Goal: Information Seeking & Learning: Learn about a topic

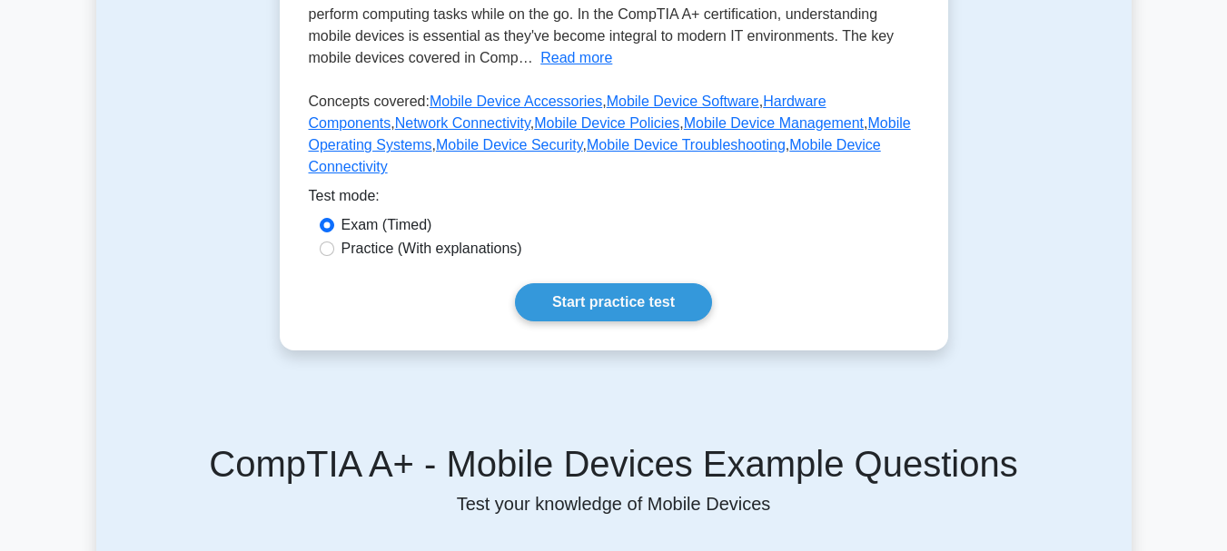
scroll to position [454, 0]
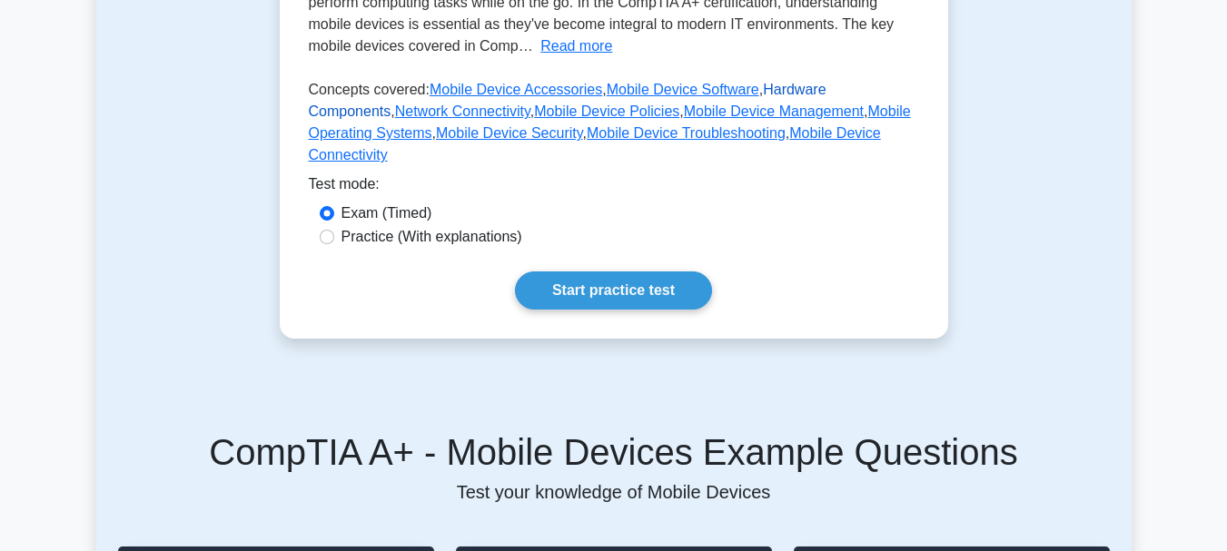
click at [803, 93] on link "Hardware Components" at bounding box center [567, 100] width 517 height 37
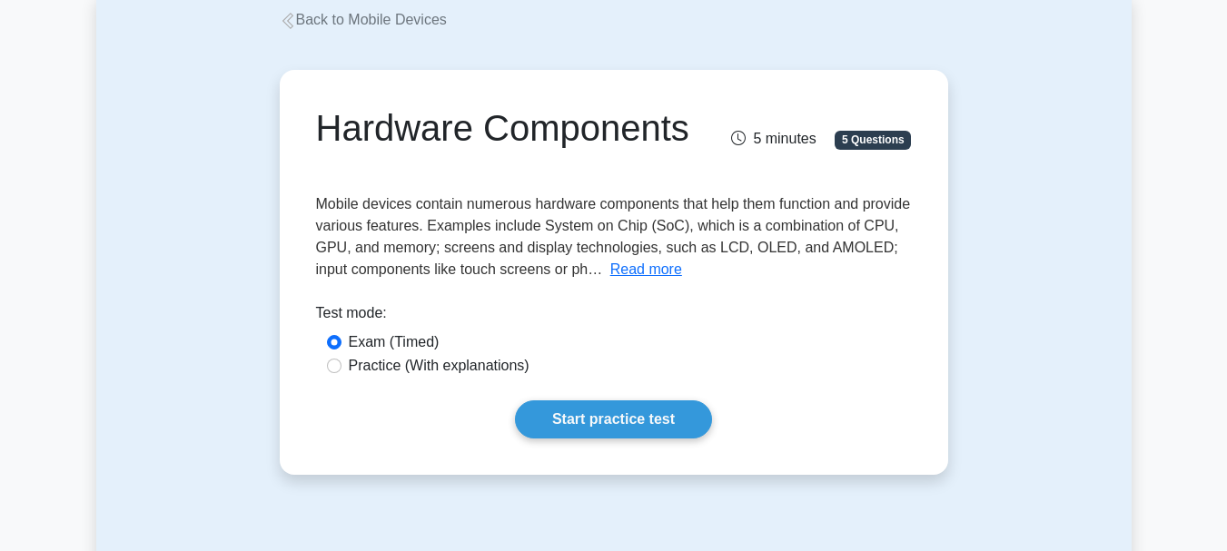
scroll to position [272, 0]
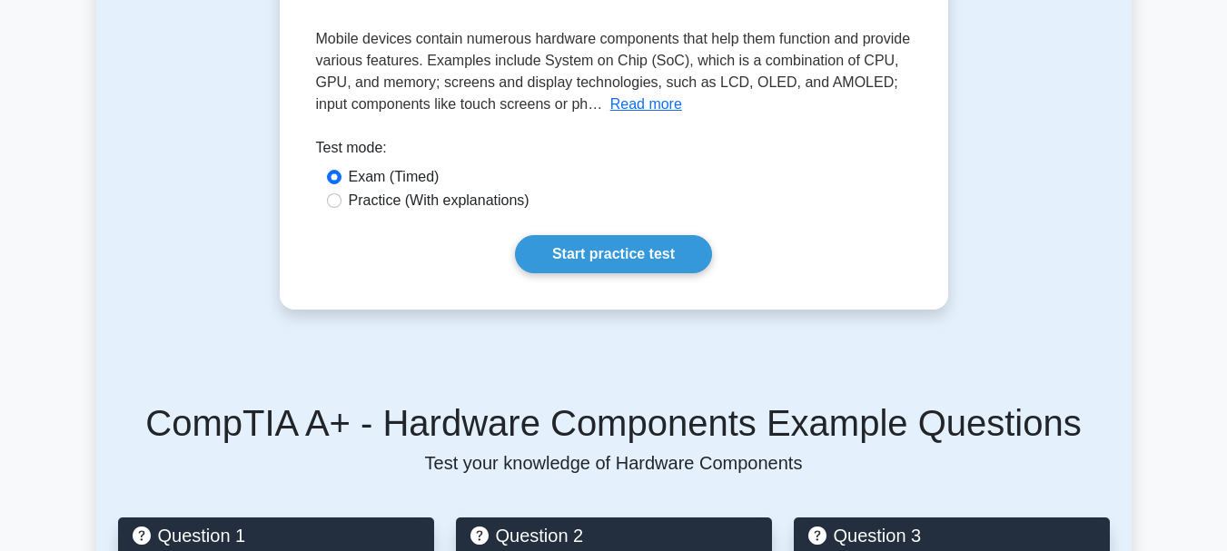
click at [491, 203] on label "Practice (With explanations)" at bounding box center [439, 201] width 181 height 22
click at [341, 203] on input "Practice (With explanations)" at bounding box center [334, 200] width 15 height 15
radio input "true"
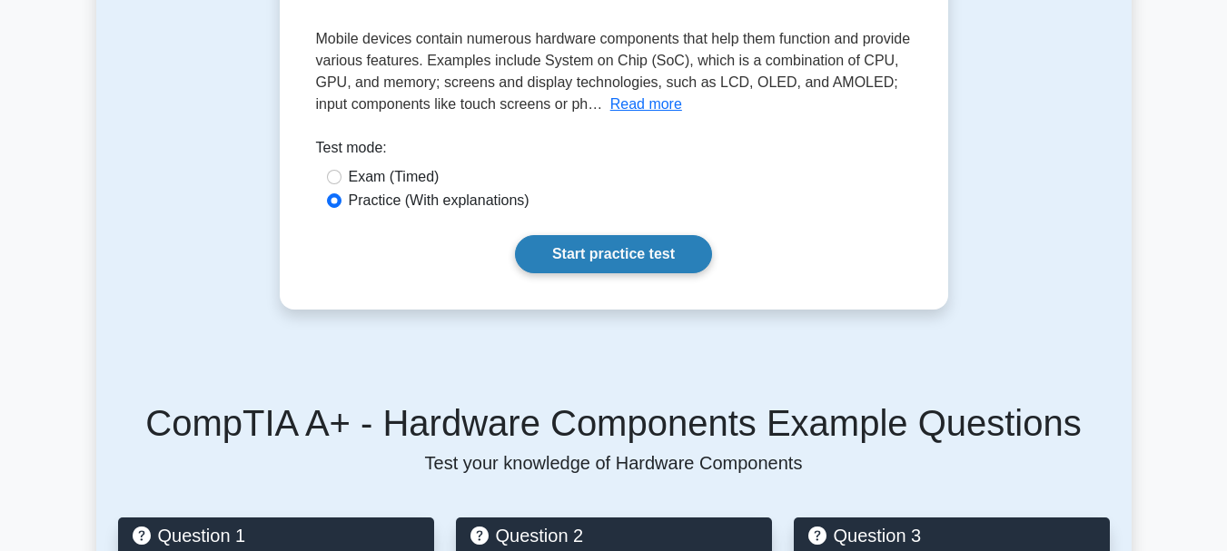
click at [605, 247] on link "Start practice test" at bounding box center [613, 254] width 197 height 38
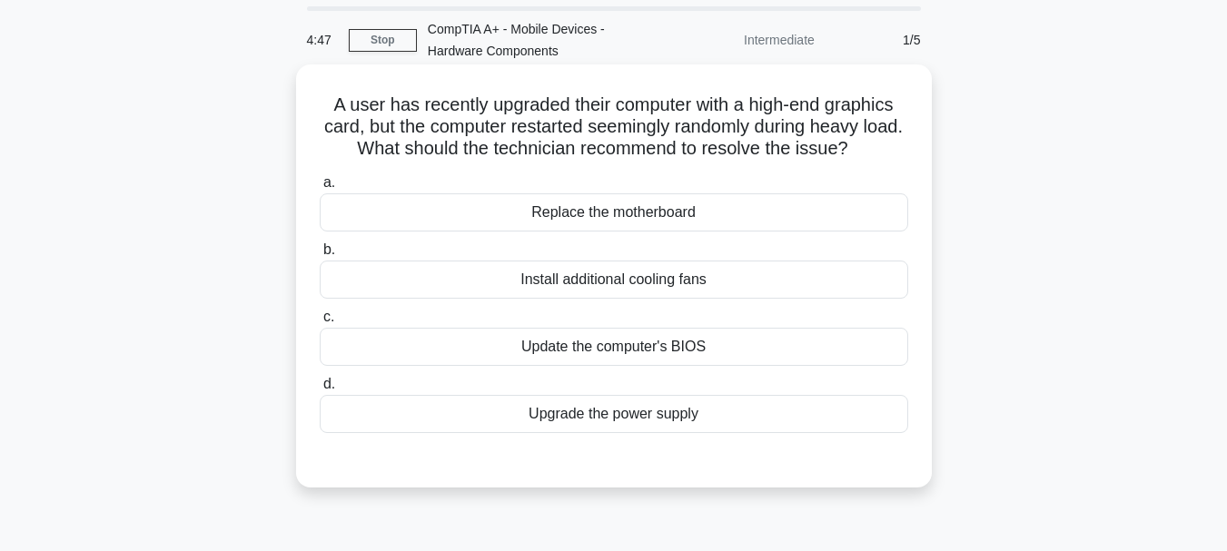
scroll to position [91, 0]
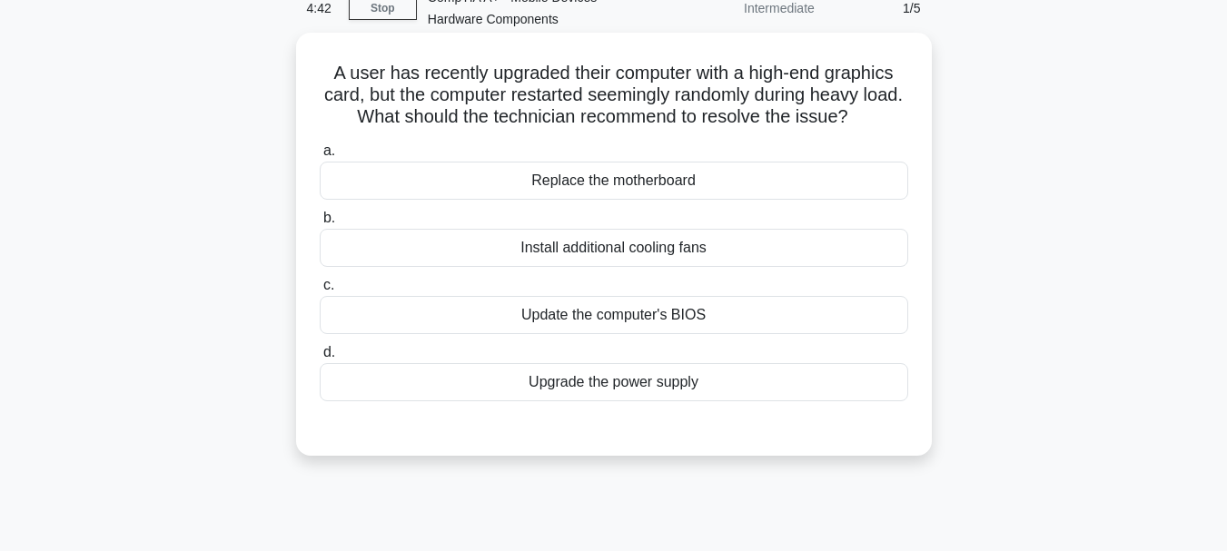
click at [662, 326] on div "Update the computer's BIOS" at bounding box center [614, 315] width 588 height 38
click at [320, 291] on input "c. Update the computer's BIOS" at bounding box center [320, 286] width 0 height 12
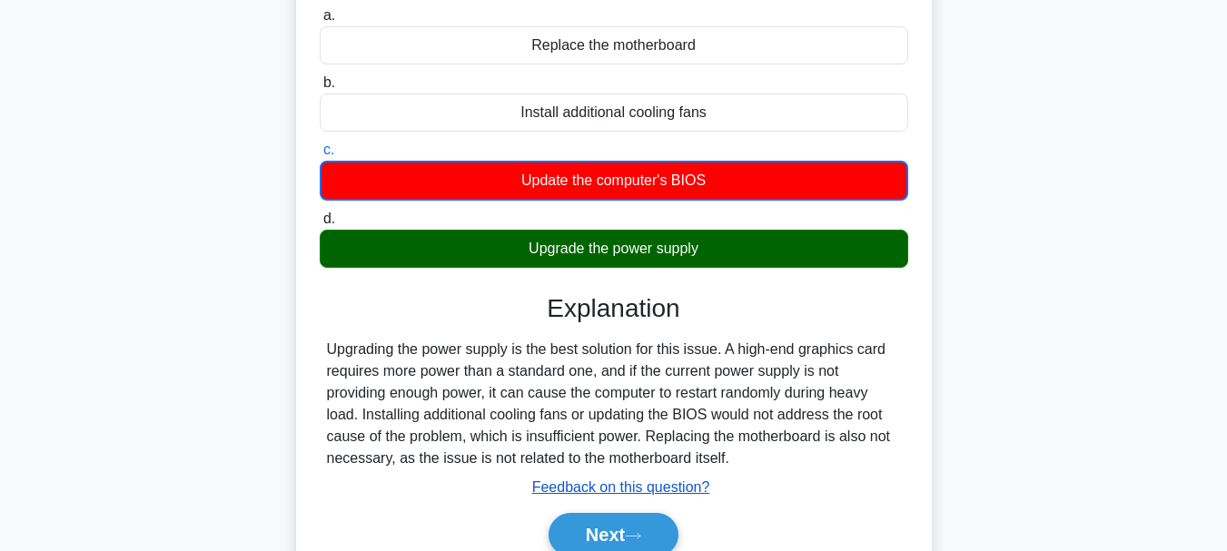
scroll to position [363, 0]
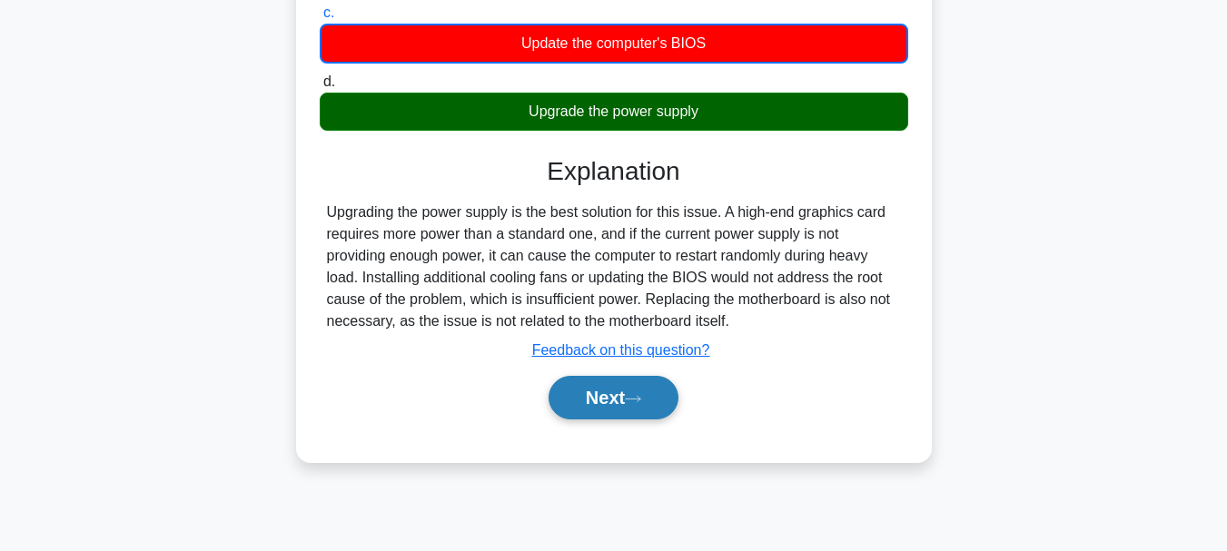
click at [632, 378] on button "Next" at bounding box center [613, 398] width 130 height 44
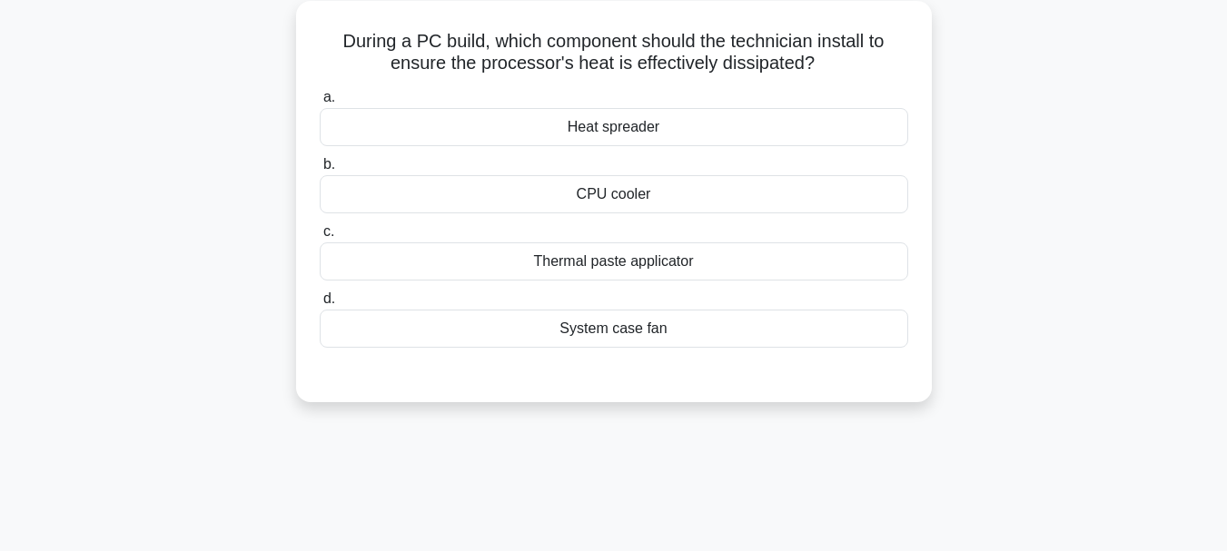
scroll to position [91, 0]
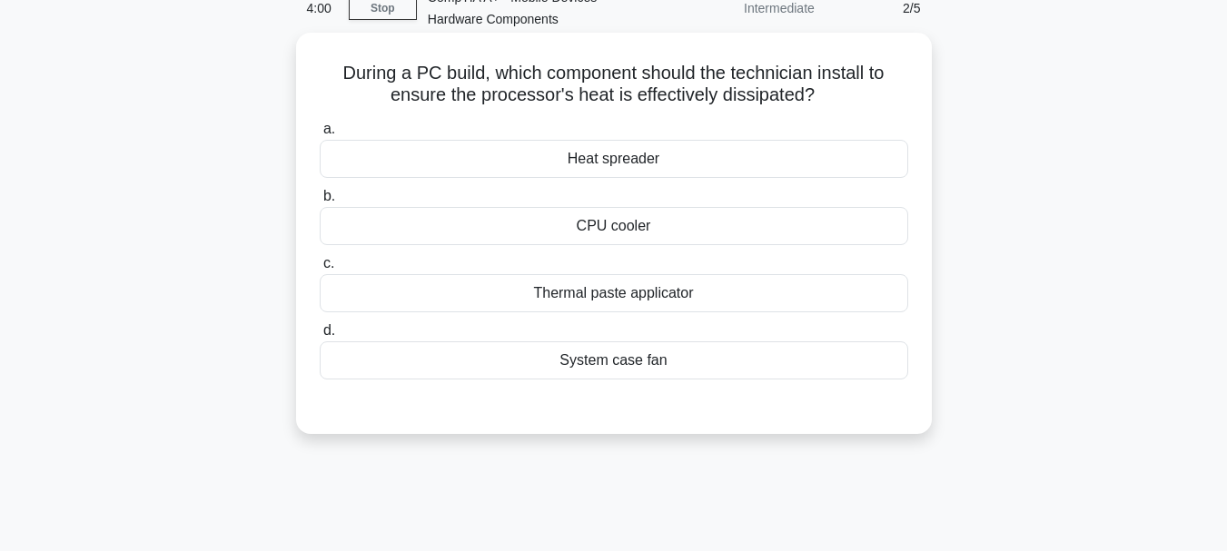
click at [634, 360] on div "System case fan" at bounding box center [614, 360] width 588 height 38
click at [320, 337] on input "d. System case fan" at bounding box center [320, 331] width 0 height 12
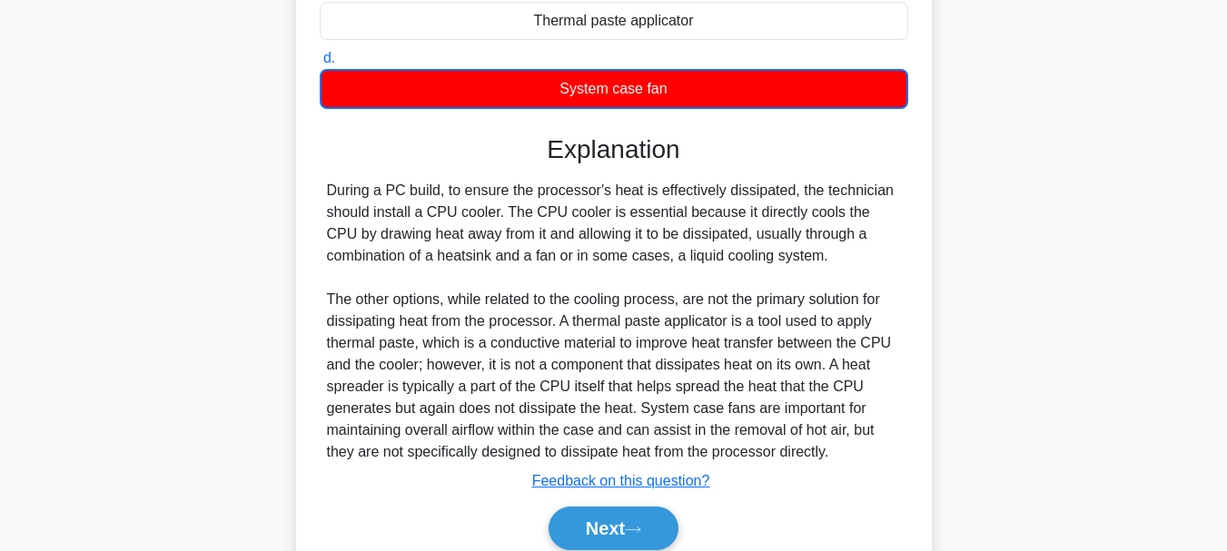
scroll to position [440, 0]
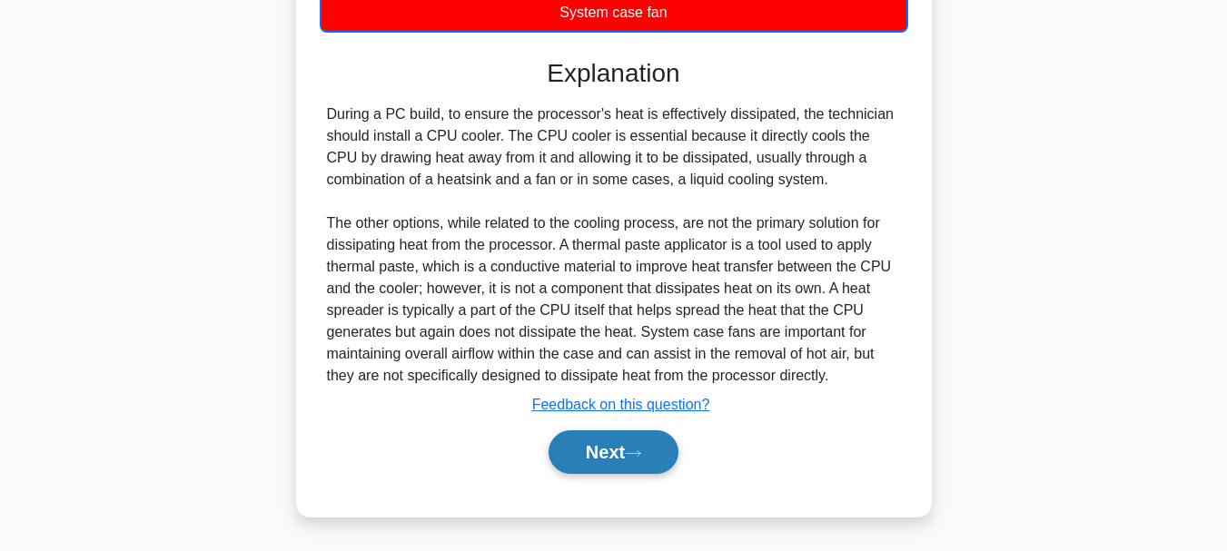
click at [614, 458] on button "Next" at bounding box center [613, 452] width 130 height 44
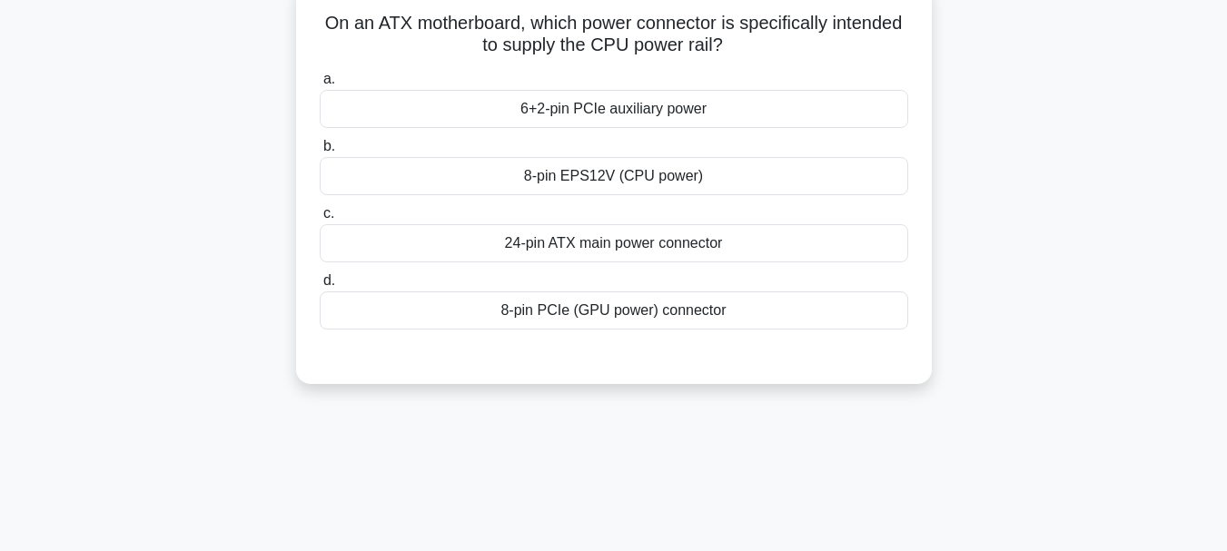
scroll to position [182, 0]
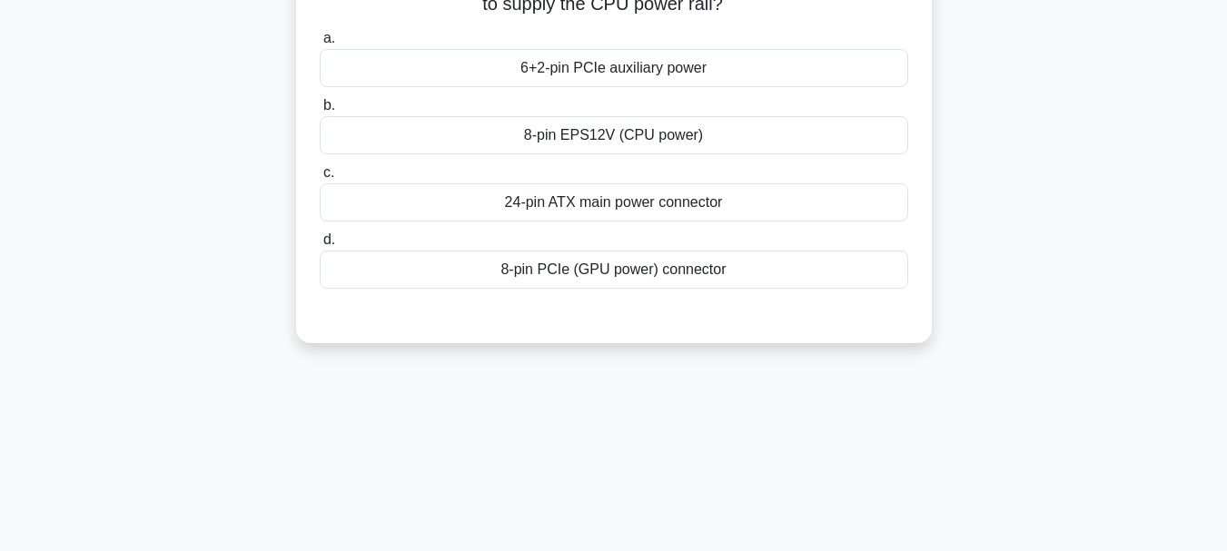
click at [631, 263] on div "8-pin PCIe (GPU power) connector" at bounding box center [614, 270] width 588 height 38
click at [320, 246] on input "d. 8-pin PCIe (GPU power) connector" at bounding box center [320, 240] width 0 height 12
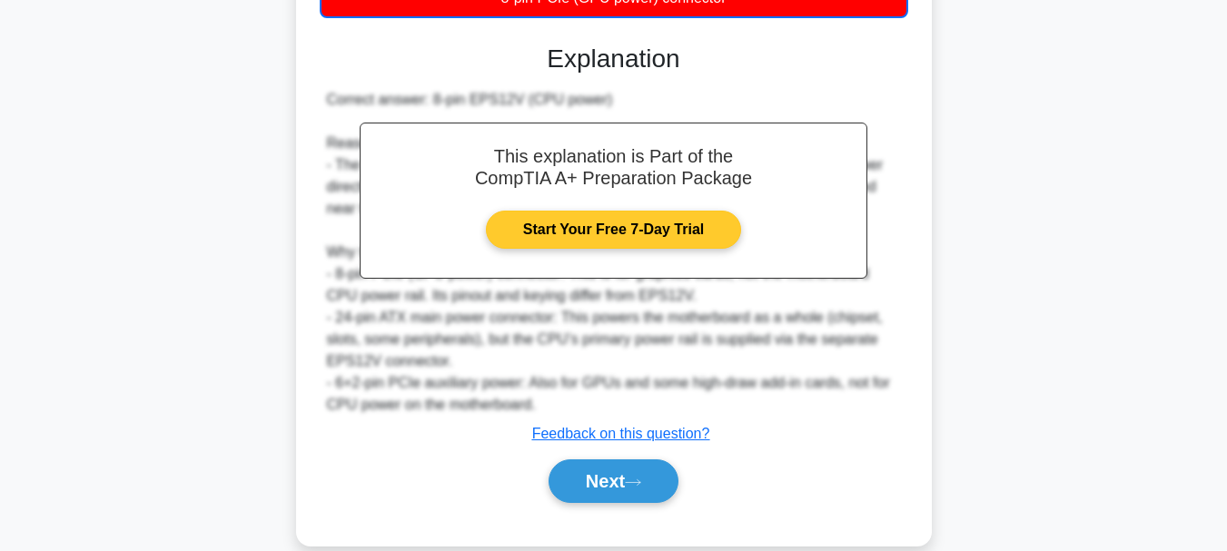
scroll to position [484, 0]
